Goal: Find specific page/section: Find specific page/section

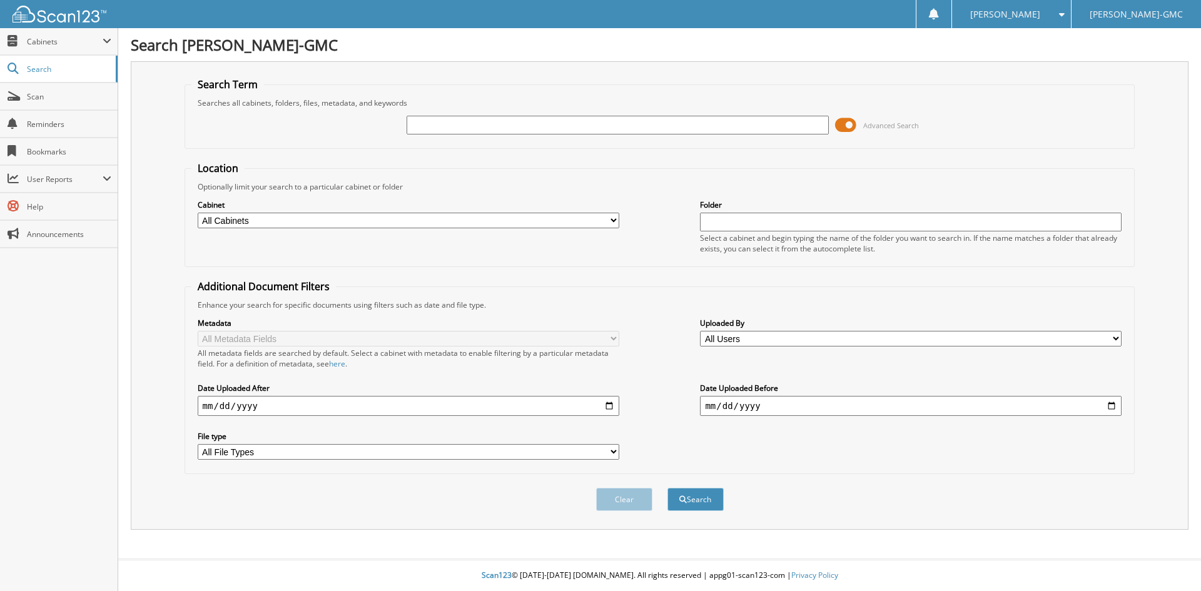
click at [615, 134] on input "text" at bounding box center [618, 125] width 422 height 19
type input "132554"
click at [676, 502] on button "Search" at bounding box center [696, 499] width 56 height 23
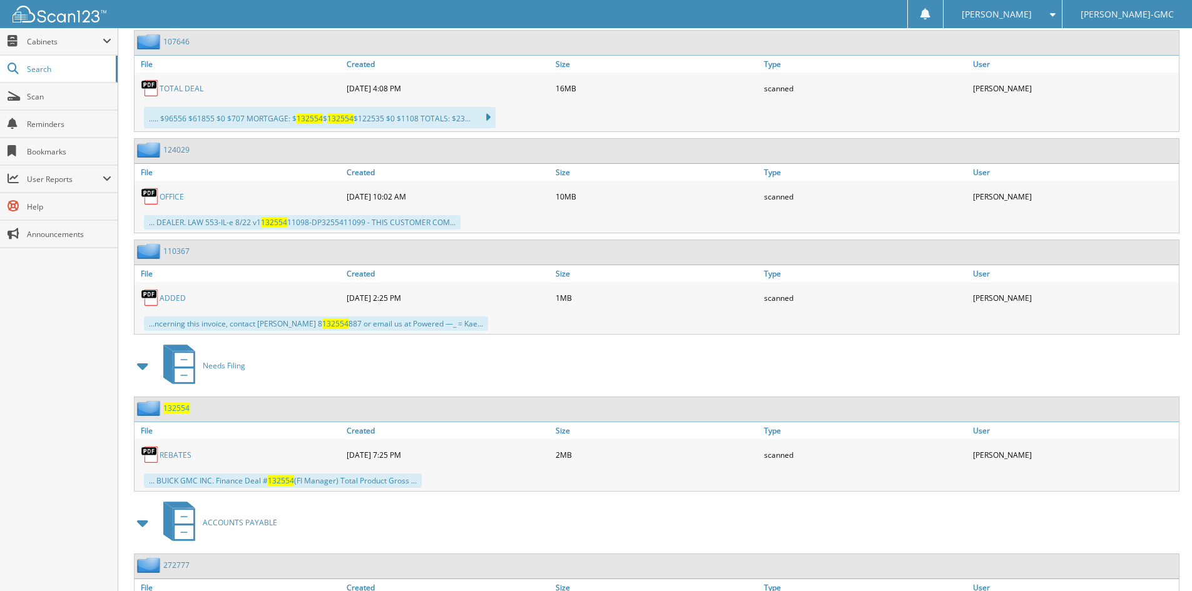
scroll to position [626, 0]
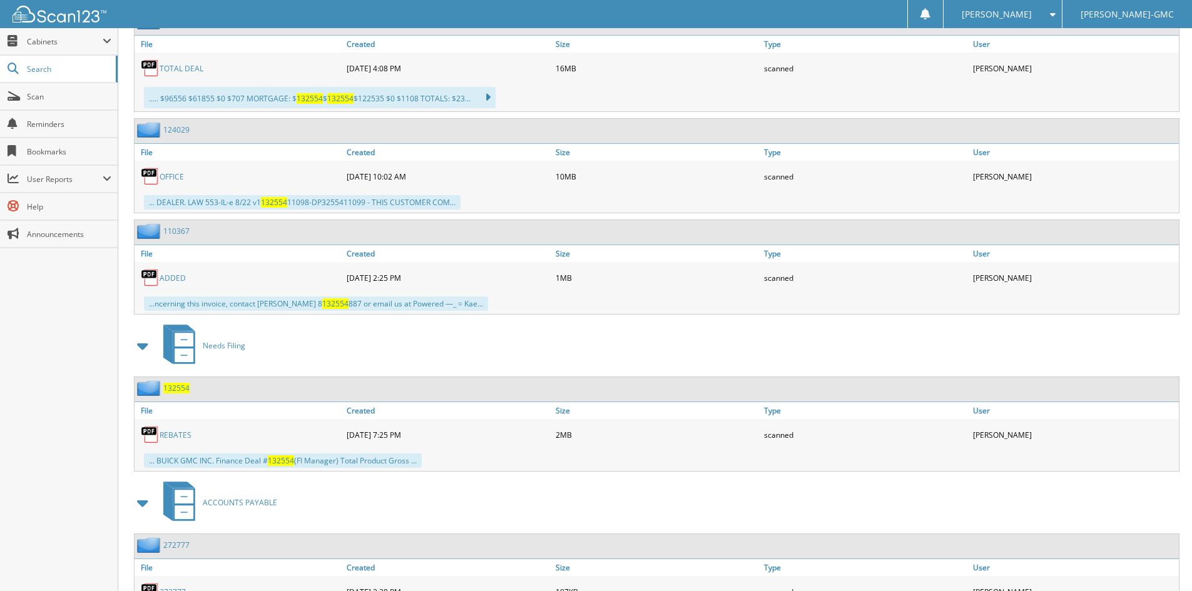
click at [180, 436] on link "REBATES" at bounding box center [176, 435] width 32 height 11
click at [230, 348] on span "Needs Filing" at bounding box center [224, 345] width 43 height 11
